Goal: Submit feedback/report problem

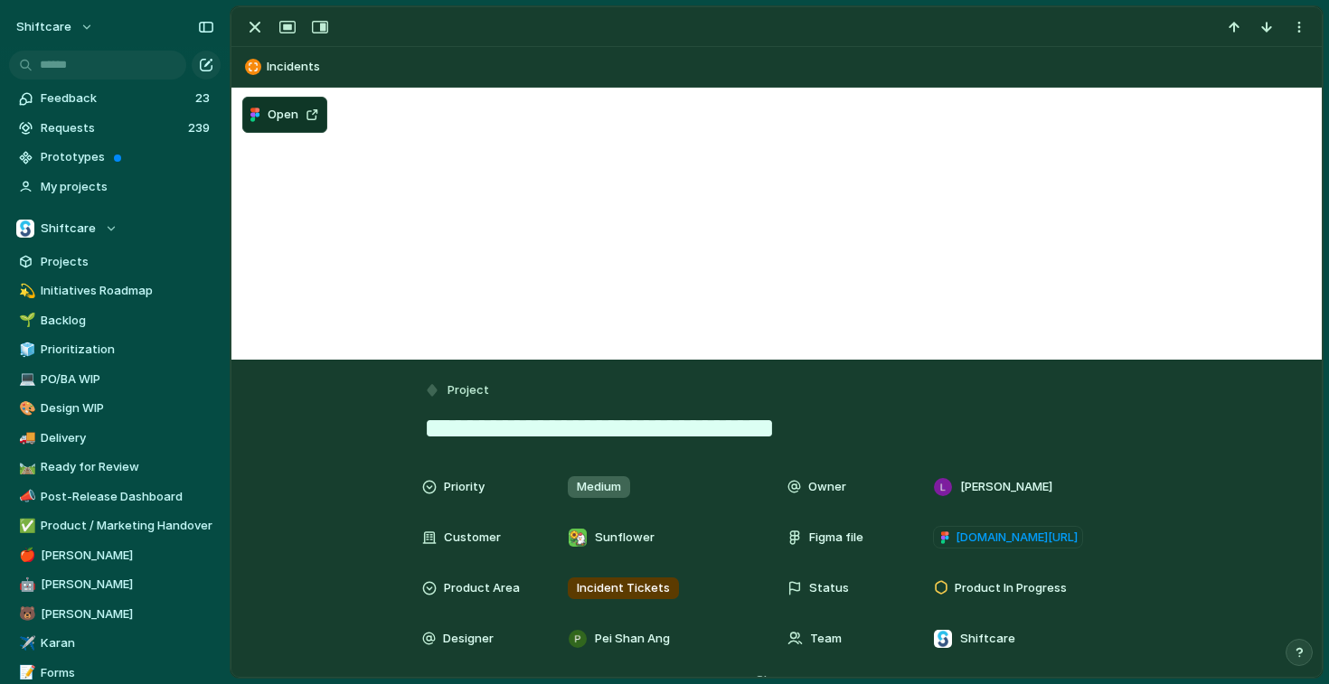
drag, startPoint x: 837, startPoint y: 432, endPoint x: 311, endPoint y: 419, distance: 526.3
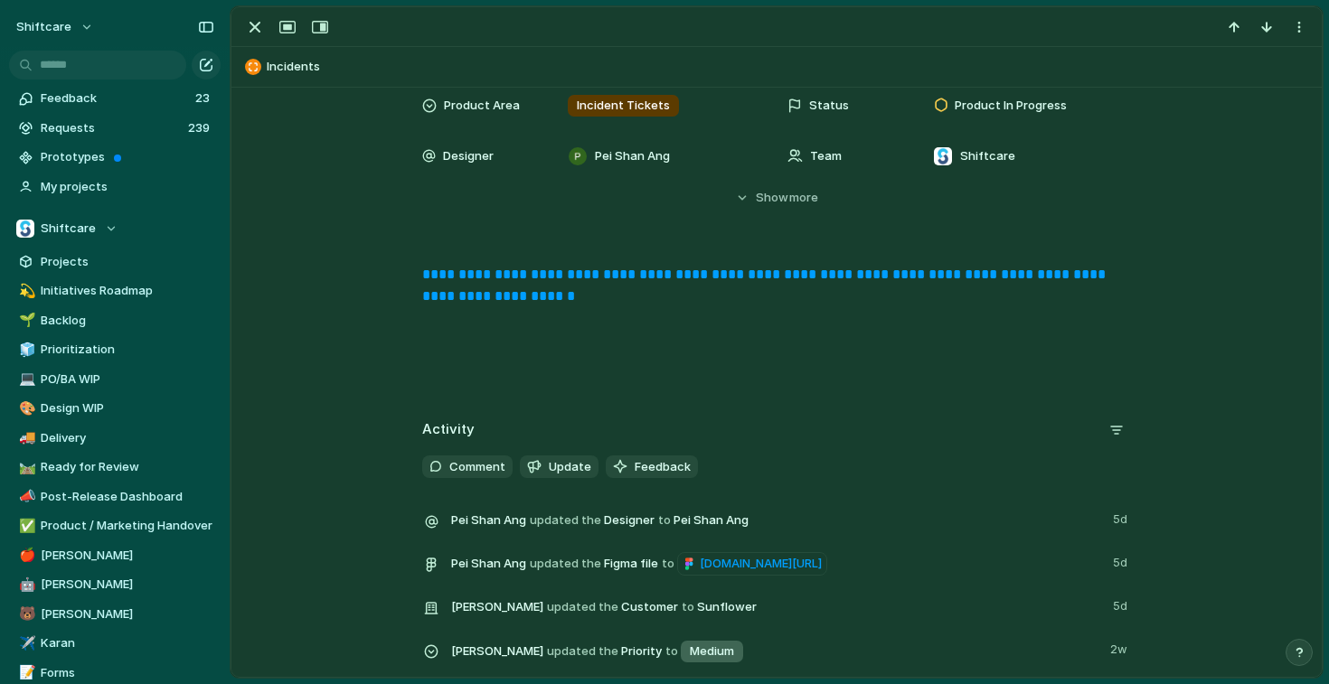
scroll to position [720, 0]
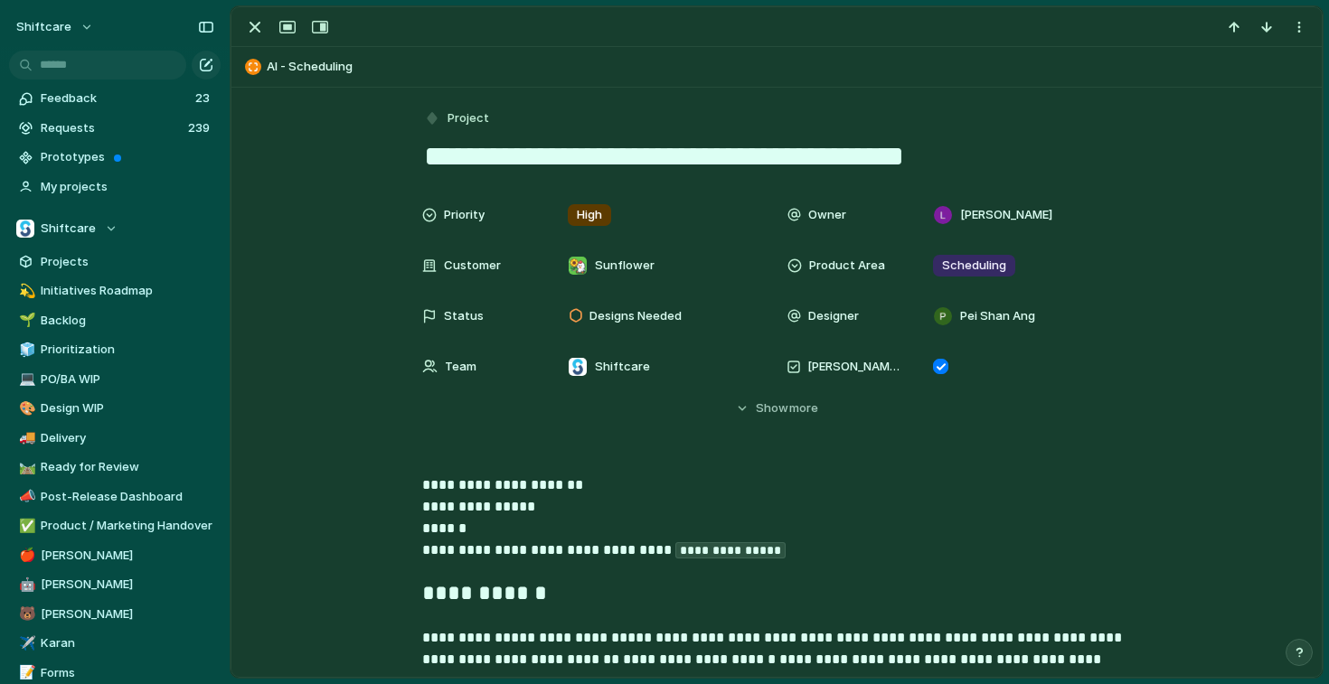
click at [697, 158] on textarea "**********" at bounding box center [776, 156] width 709 height 38
